Goal: Find specific page/section: Find specific page/section

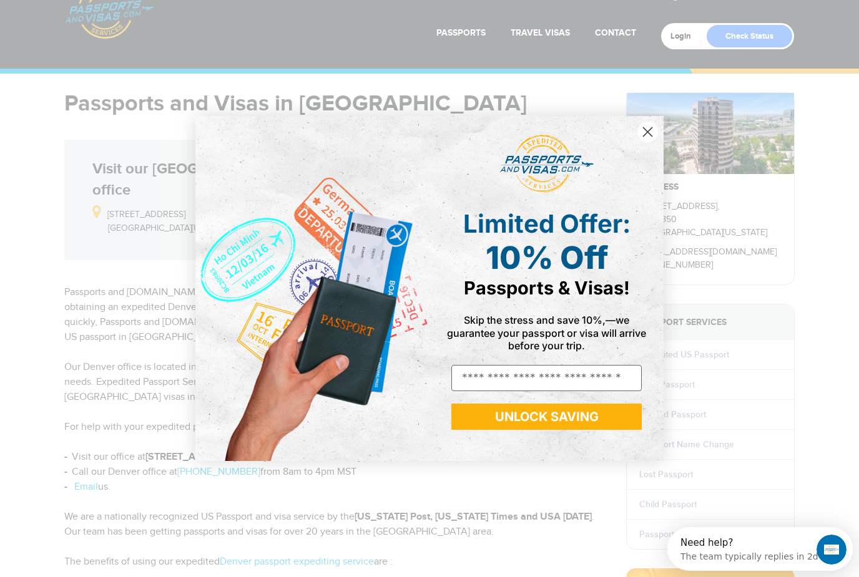
click at [653, 142] on circle "Close dialog" at bounding box center [647, 132] width 21 height 21
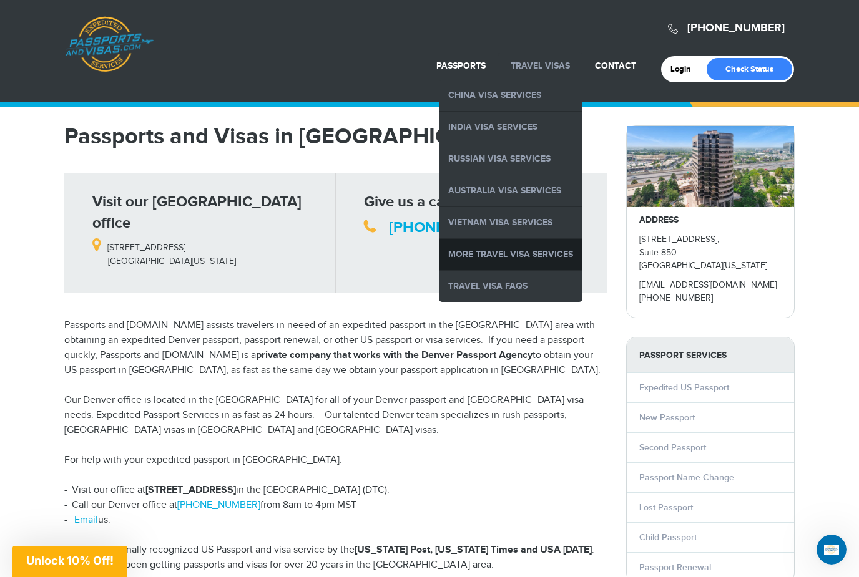
click at [524, 254] on link "More Travel Visa Services" at bounding box center [511, 254] width 144 height 31
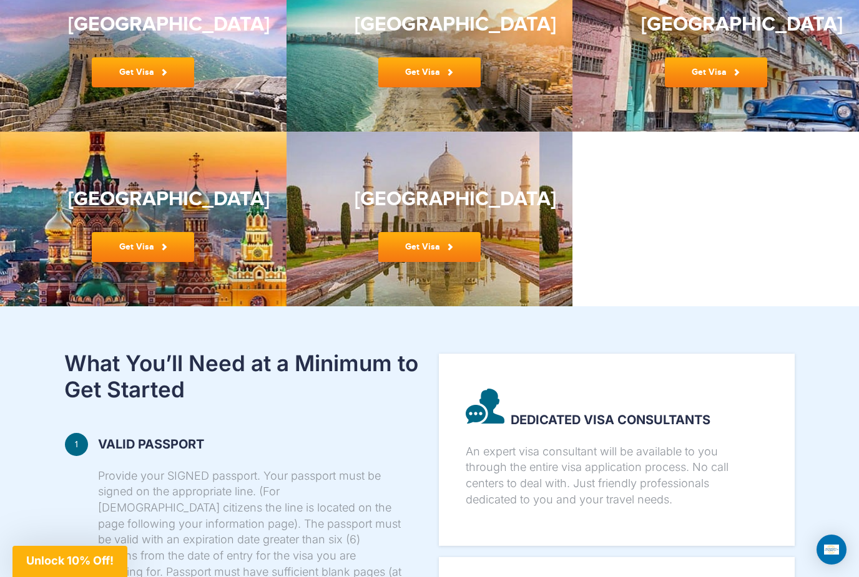
scroll to position [487, 0]
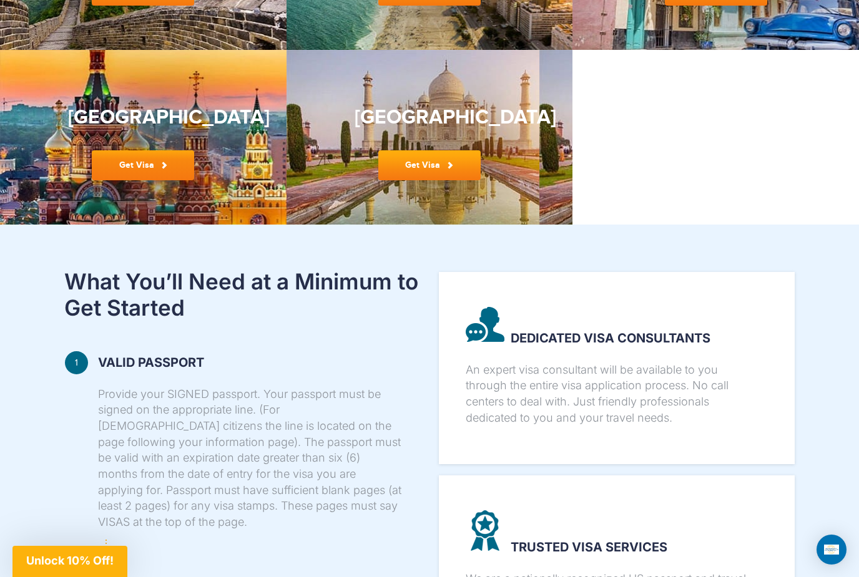
click at [161, 169] on span at bounding box center [163, 165] width 7 height 7
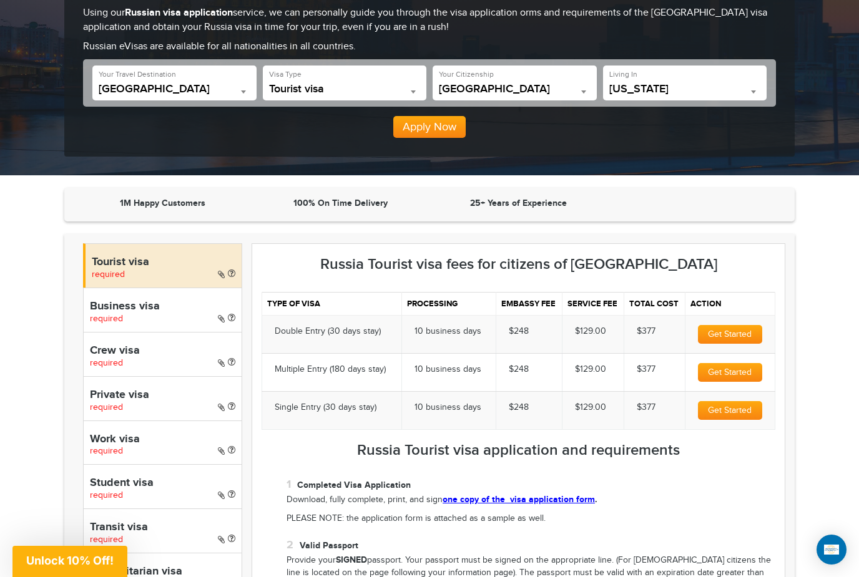
scroll to position [175, 0]
